Goal: Task Accomplishment & Management: Complete application form

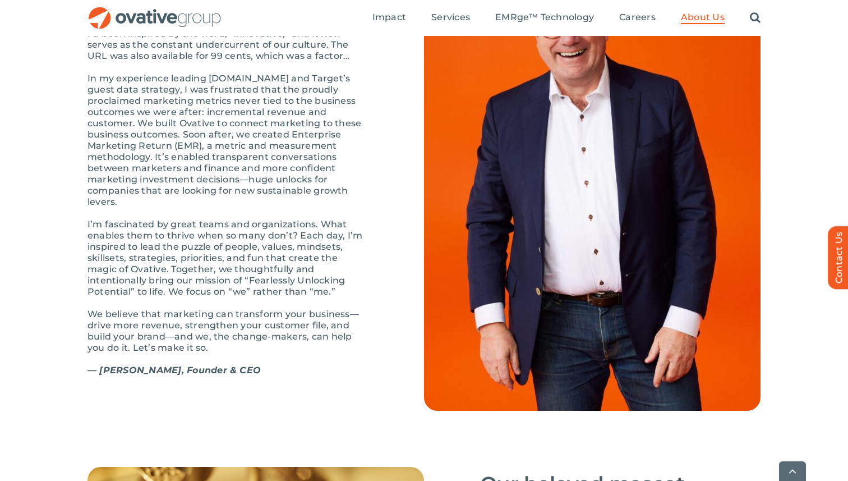
scroll to position [1241, 0]
click at [260, 179] on p "In my experience leading Target.com and Target’s guest data strategy, I was fru…" at bounding box center [227, 139] width 280 height 135
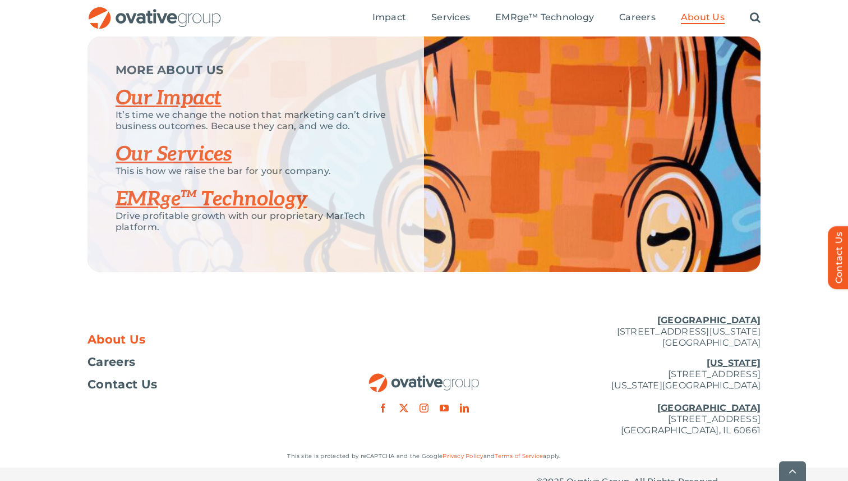
scroll to position [2358, 0]
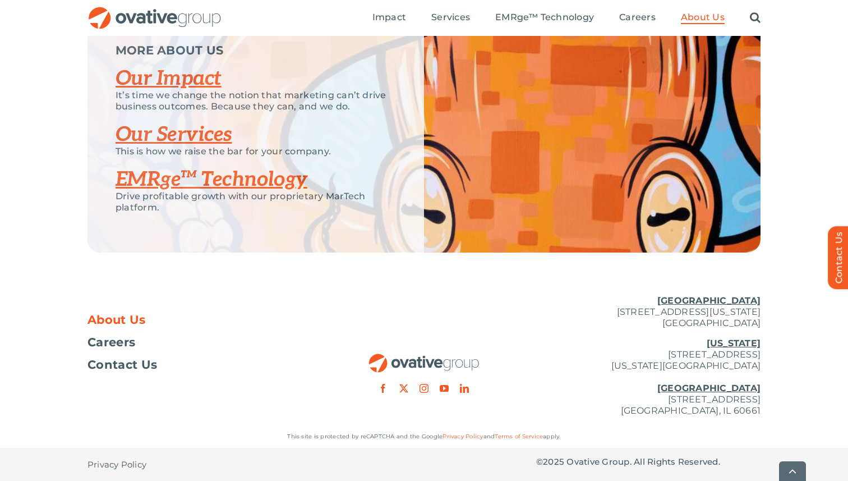
click at [165, 91] on link "Our Impact" at bounding box center [169, 78] width 106 height 25
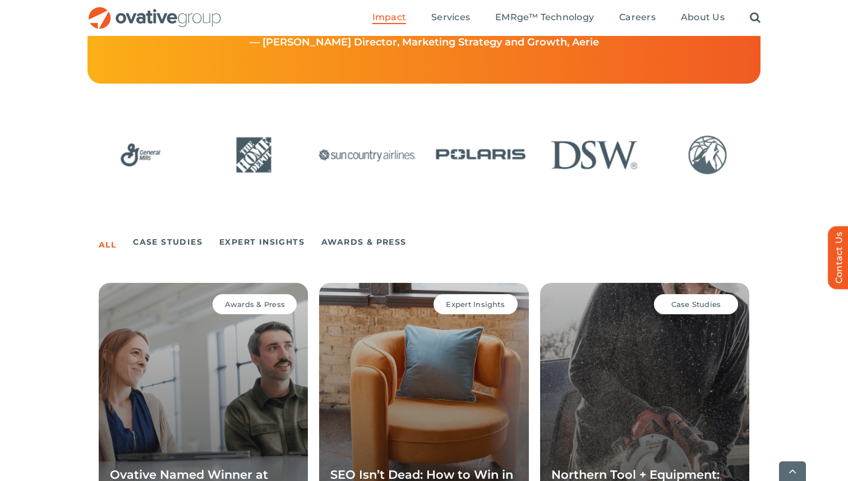
scroll to position [582, 0]
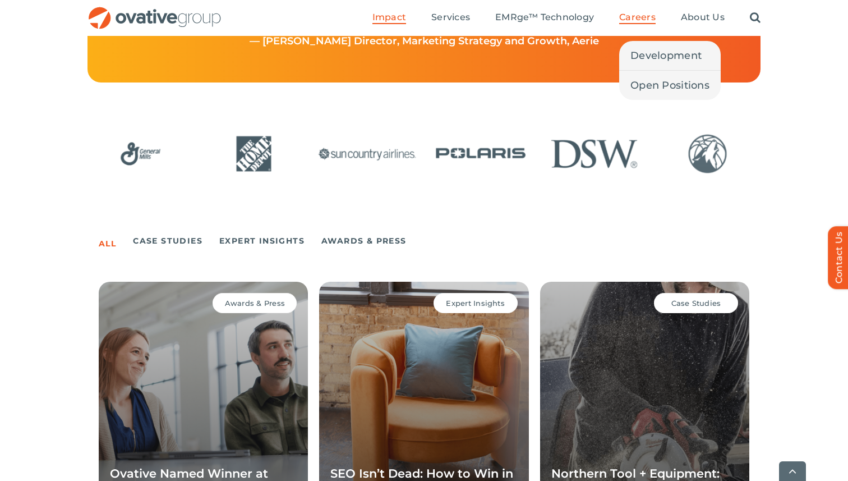
click at [637, 16] on span "Careers" at bounding box center [637, 17] width 36 height 11
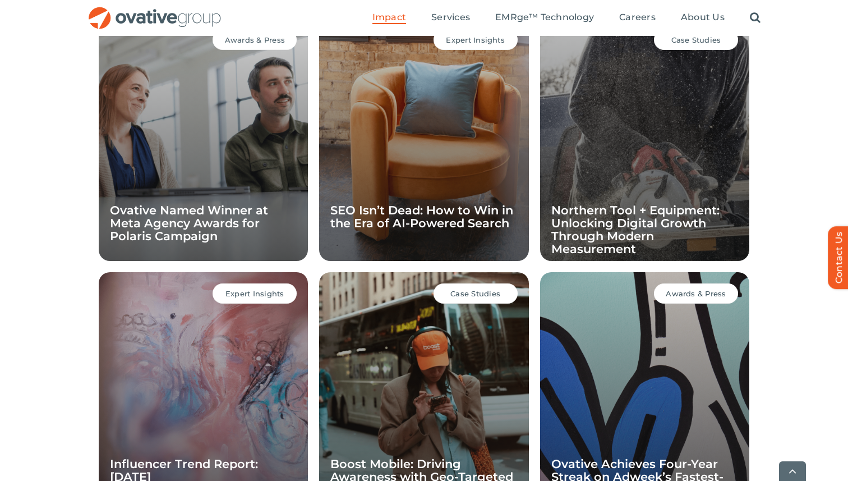
scroll to position [869, 0]
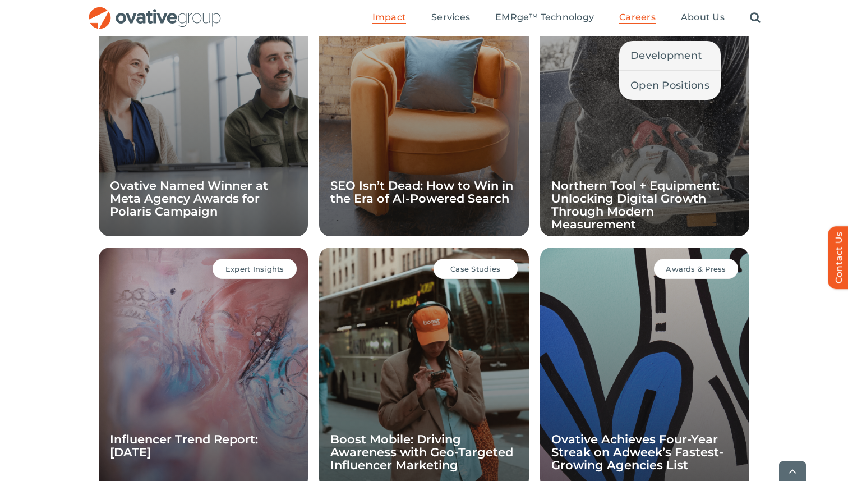
click at [638, 23] on link "Careers" at bounding box center [637, 18] width 36 height 12
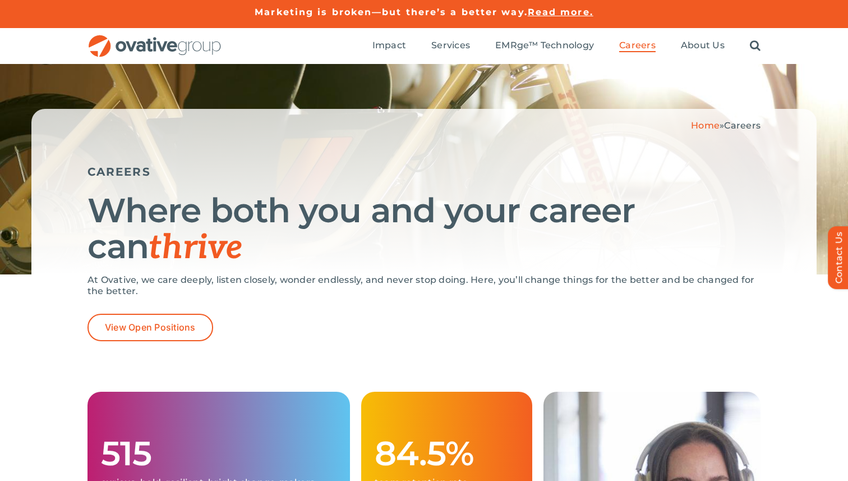
scroll to position [2, 0]
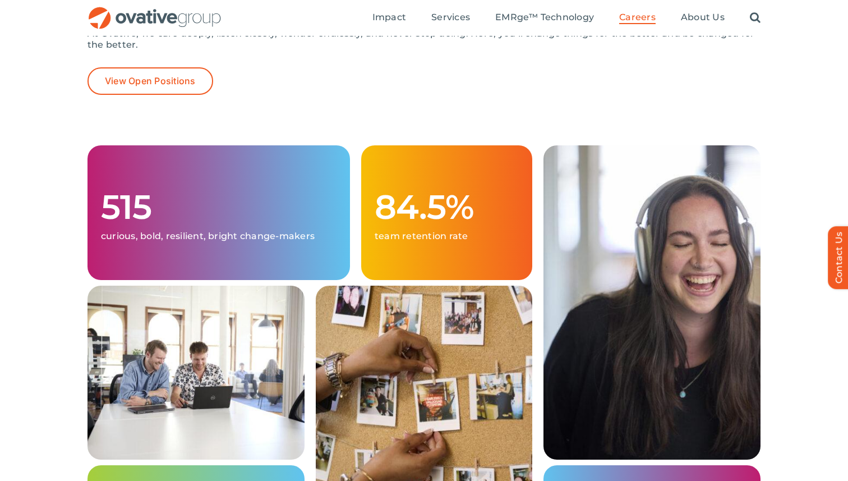
scroll to position [246, 0]
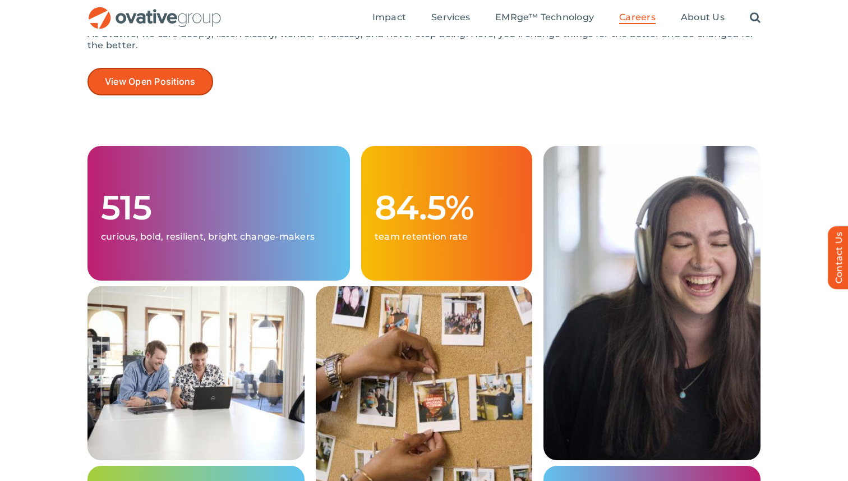
click at [107, 79] on span "View Open Positions" at bounding box center [150, 81] width 91 height 11
